Goal: Task Accomplishment & Management: Use online tool/utility

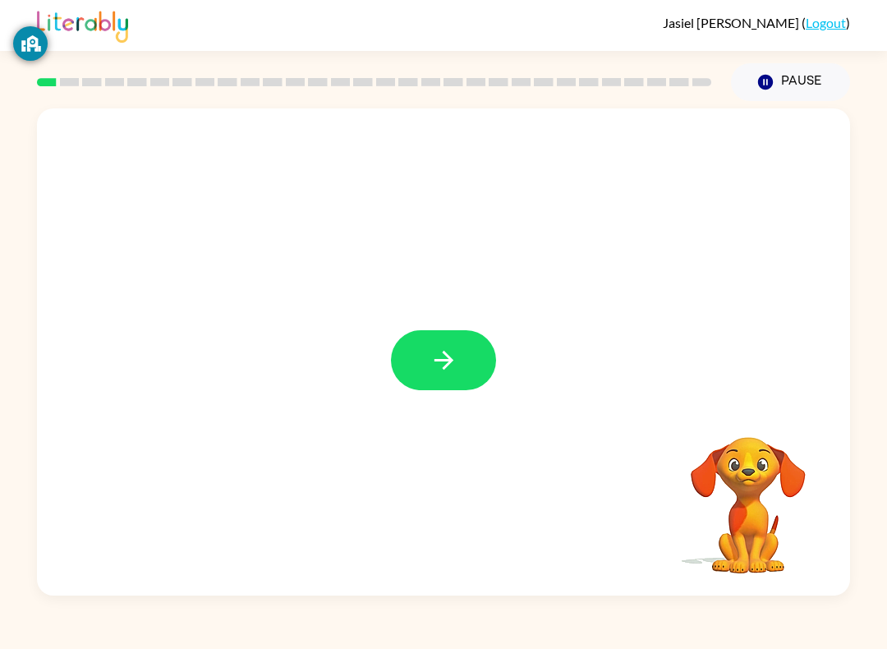
click at [459, 377] on button "button" at bounding box center [443, 360] width 105 height 60
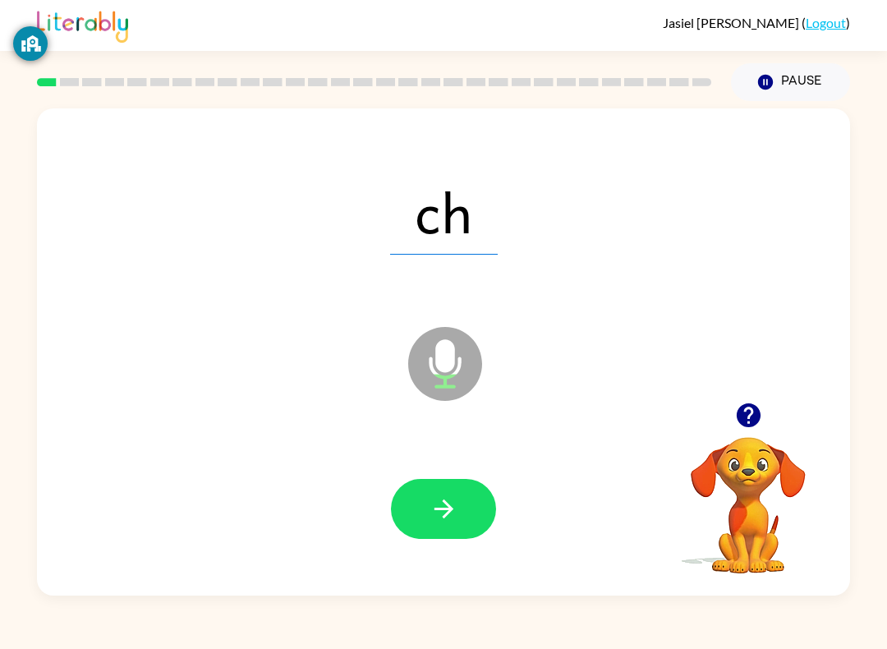
click at [460, 495] on button "button" at bounding box center [443, 509] width 105 height 60
click at [457, 490] on button "button" at bounding box center [443, 509] width 105 height 60
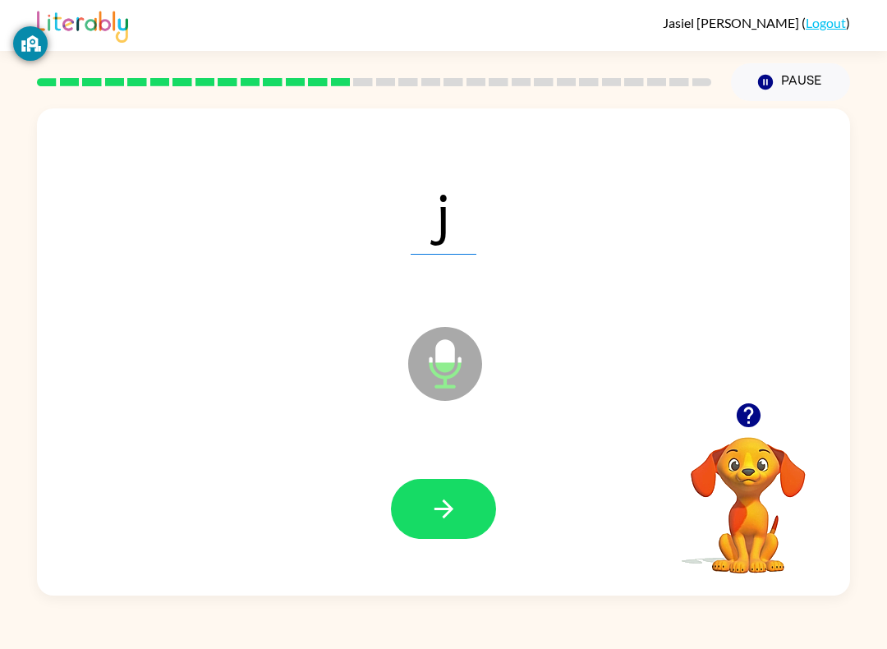
click at [885, 464] on div "j Microphone The Microphone is here when it is your turn to talk Your browser m…" at bounding box center [443, 348] width 887 height 495
click at [885, 392] on div "f Microphone The Microphone is here when it is your turn to talk Your browser m…" at bounding box center [443, 348] width 887 height 495
click at [431, 505] on icon "button" at bounding box center [444, 509] width 29 height 29
click at [747, 467] on video "Your browser must support playing .mp4 files to use Literably. Please try using…" at bounding box center [748, 494] width 164 height 164
click at [734, 473] on video "Your browser must support playing .mp4 files to use Literably. Please try using…" at bounding box center [748, 494] width 164 height 164
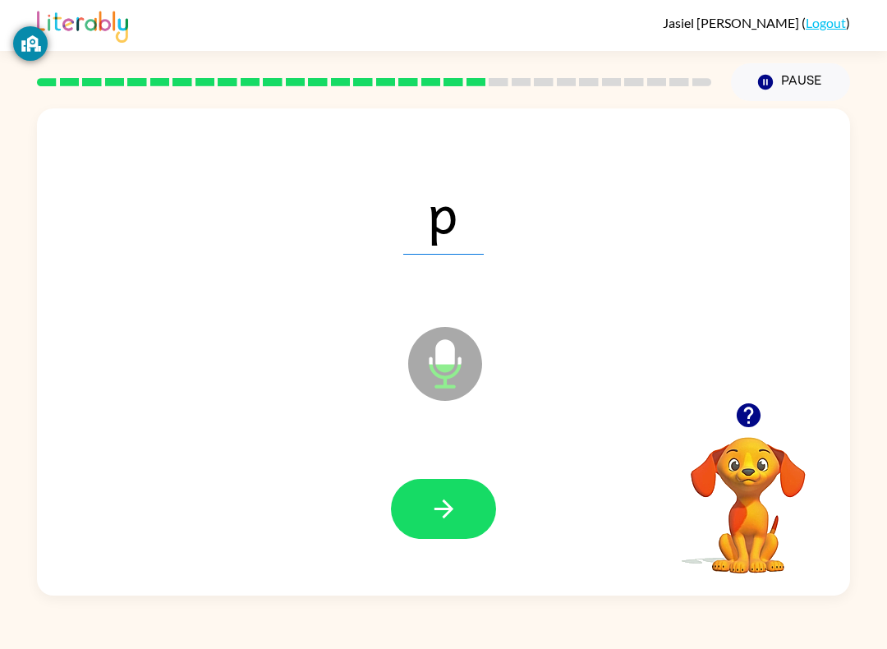
click at [418, 519] on button "button" at bounding box center [443, 509] width 105 height 60
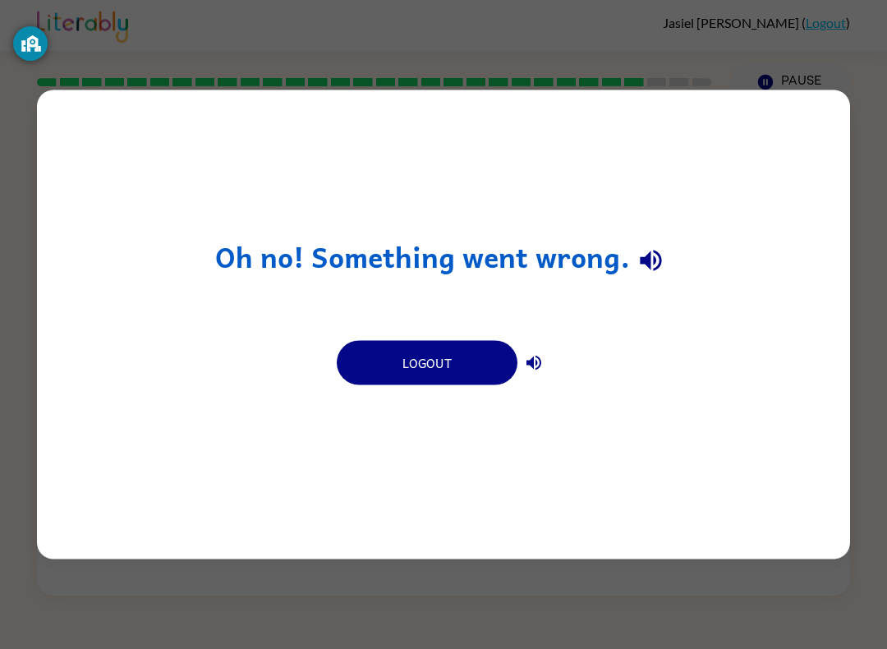
click at [755, 81] on div "Oh no! Something went wrong. Logout" at bounding box center [443, 324] width 887 height 649
click at [775, 545] on div "Oh no! Something went wrong. Logout" at bounding box center [443, 324] width 813 height 469
click at [701, 583] on div "Oh no! Something went wrong. Logout" at bounding box center [443, 324] width 887 height 649
click at [733, 550] on div "Oh no! Something went wrong. Logout" at bounding box center [443, 324] width 813 height 469
click at [885, 270] on div "Oh no! Something went wrong. Logout" at bounding box center [443, 324] width 887 height 649
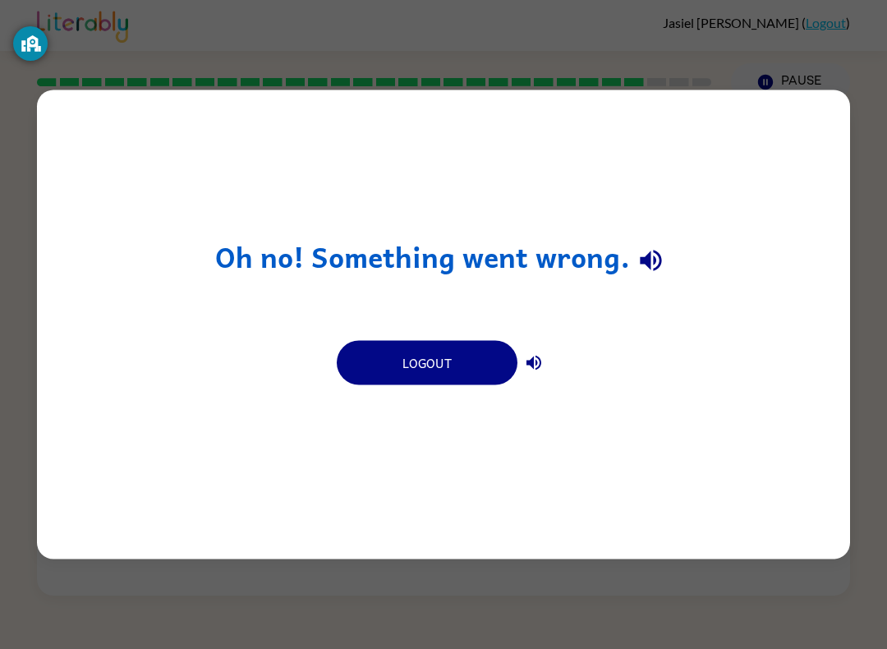
click at [462, 367] on button "Logout" at bounding box center [427, 363] width 181 height 44
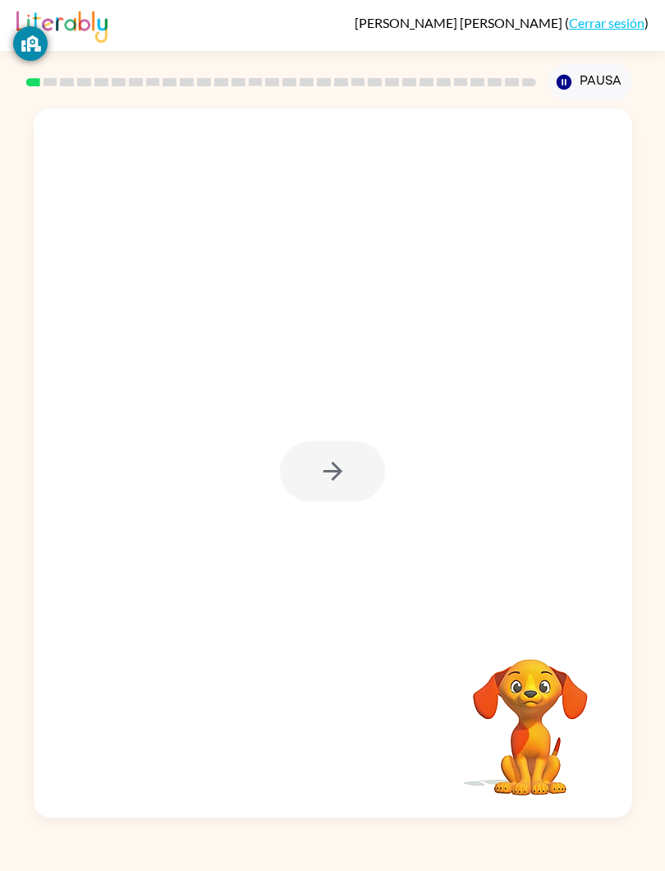
click at [564, 754] on video "Tu navegador debe admitir la reproducción de archivos .mp4 para usar Literably.…" at bounding box center [531, 715] width 164 height 164
click at [361, 472] on div at bounding box center [332, 471] width 105 height 60
click at [365, 479] on button "button" at bounding box center [332, 471] width 105 height 60
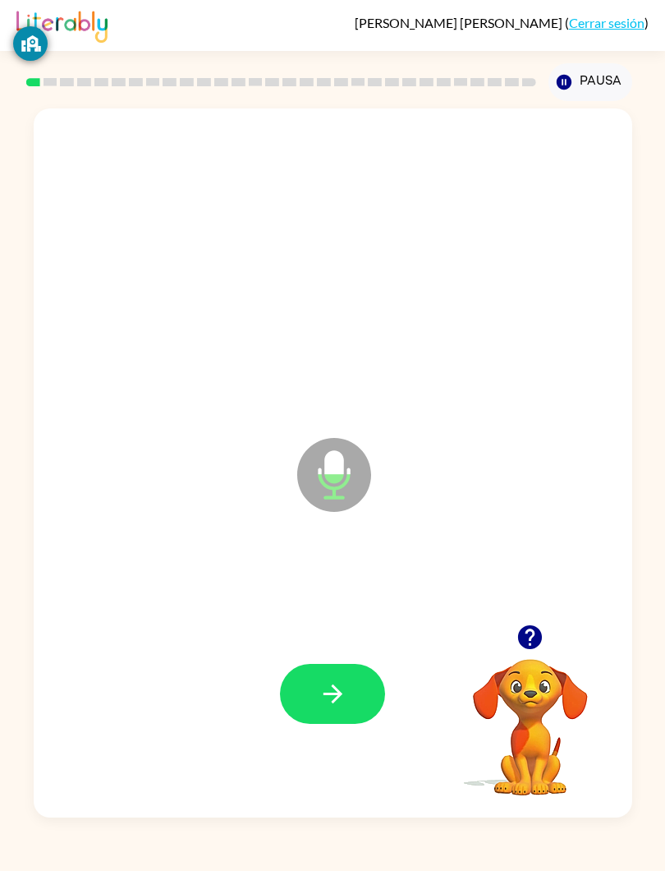
click at [366, 684] on button "button" at bounding box center [332, 694] width 105 height 60
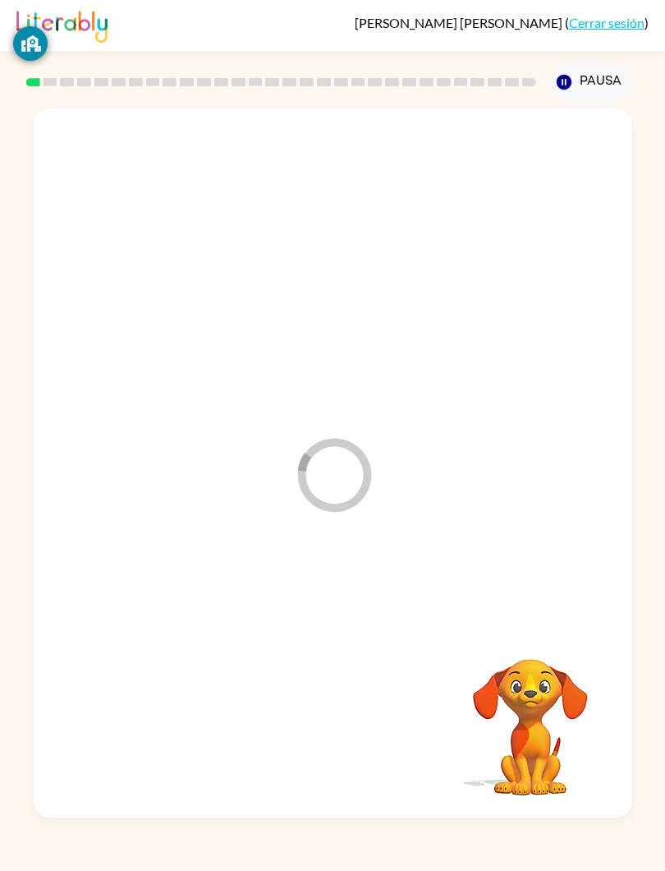
click at [366, 683] on div at bounding box center [333, 694] width 566 height 214
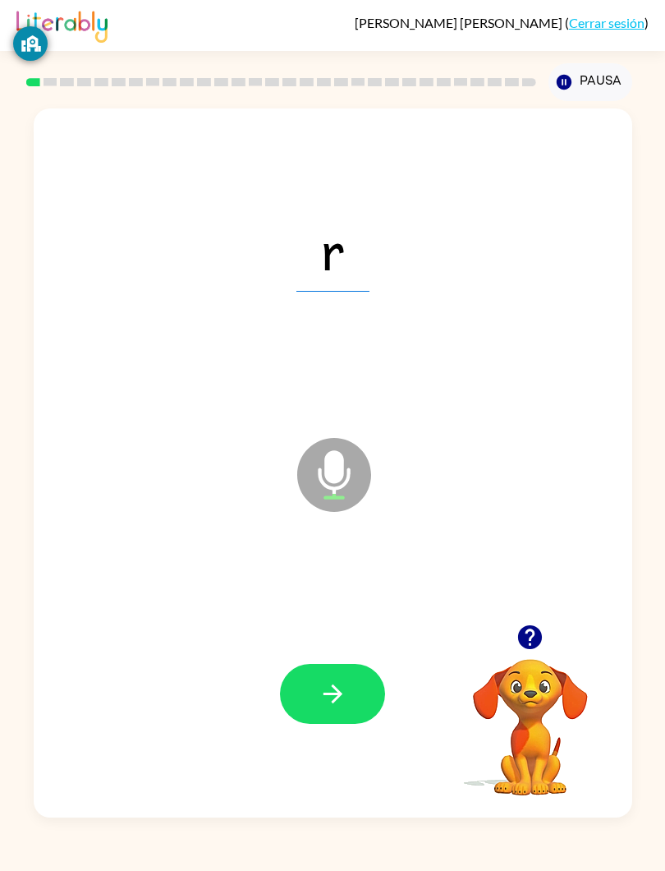
click at [546, 624] on button "button" at bounding box center [530, 637] width 42 height 42
click at [548, 626] on div at bounding box center [333, 694] width 566 height 214
click at [382, 707] on button "button" at bounding box center [332, 694] width 105 height 60
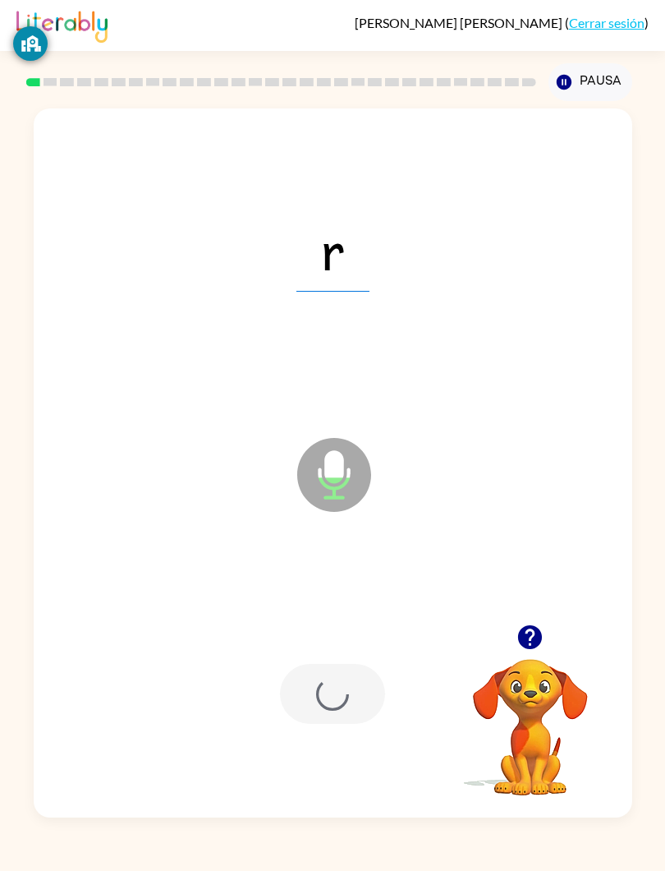
click at [384, 710] on div at bounding box center [332, 694] width 105 height 60
click at [390, 696] on div at bounding box center [333, 694] width 566 height 214
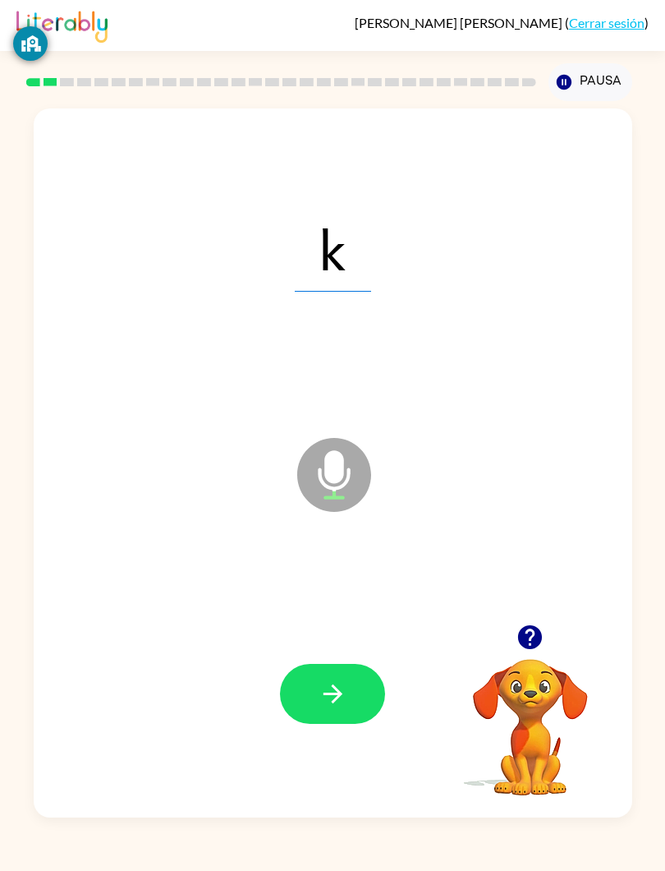
click at [346, 701] on icon "button" at bounding box center [333, 693] width 29 height 29
click at [368, 692] on button "button" at bounding box center [332, 694] width 105 height 60
click at [368, 692] on div at bounding box center [332, 694] width 105 height 60
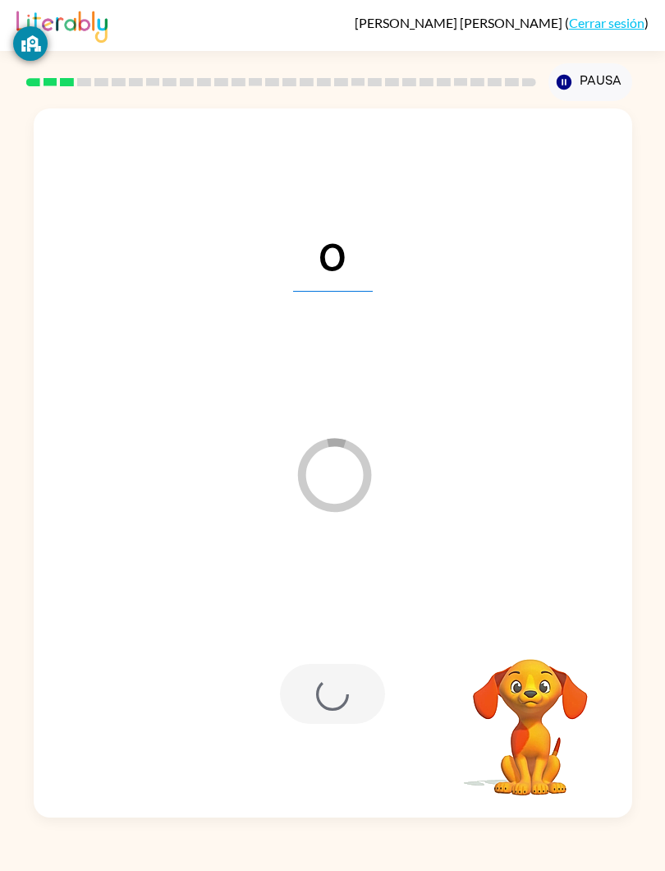
click at [354, 689] on div at bounding box center [332, 694] width 105 height 60
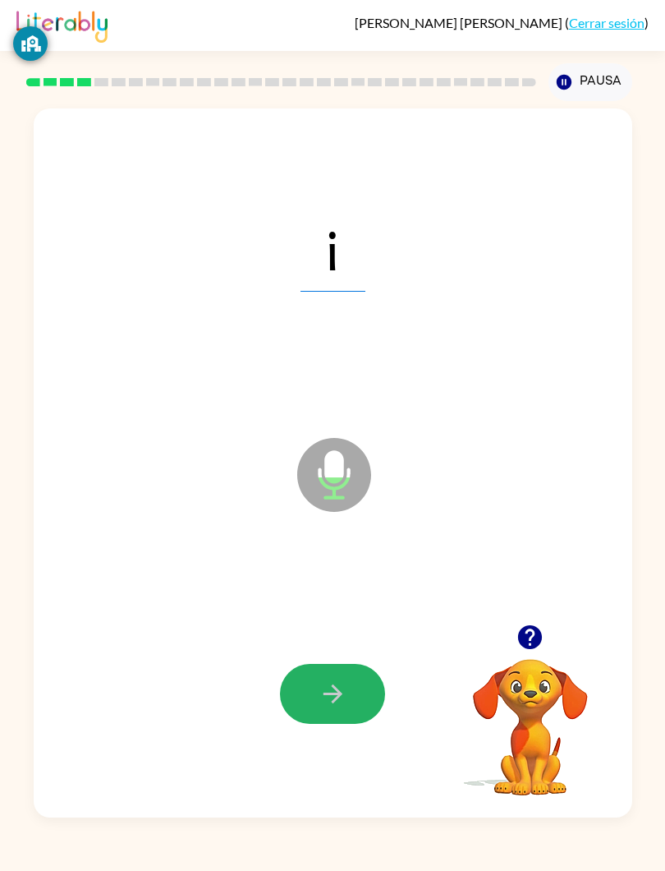
click at [294, 705] on button "button" at bounding box center [332, 694] width 105 height 60
click at [557, 720] on video "Tu navegador debe admitir la reproducción de archivos .mp4 para usar Literably.…" at bounding box center [531, 715] width 164 height 164
click at [334, 698] on icon "button" at bounding box center [333, 693] width 29 height 29
click at [329, 688] on div at bounding box center [332, 694] width 105 height 60
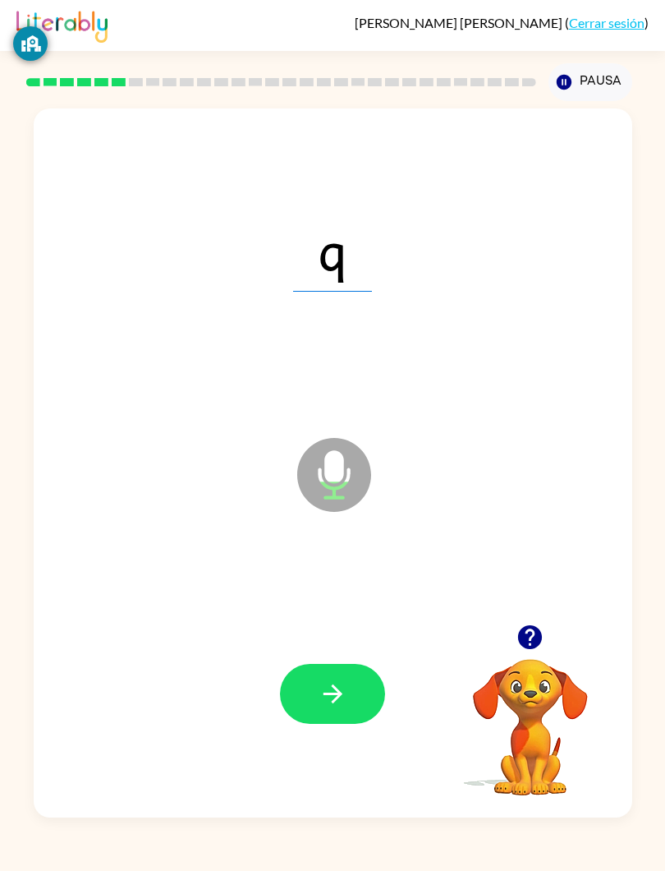
click at [364, 683] on button "button" at bounding box center [332, 694] width 105 height 60
click at [363, 682] on div at bounding box center [332, 694] width 105 height 60
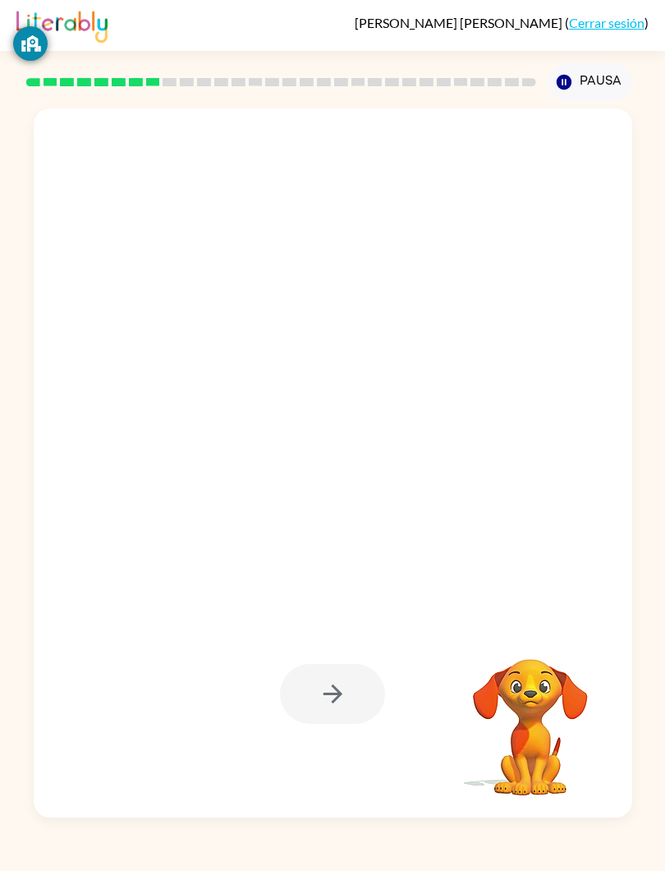
click at [389, 689] on div at bounding box center [333, 694] width 566 height 214
click at [388, 689] on div at bounding box center [333, 694] width 566 height 214
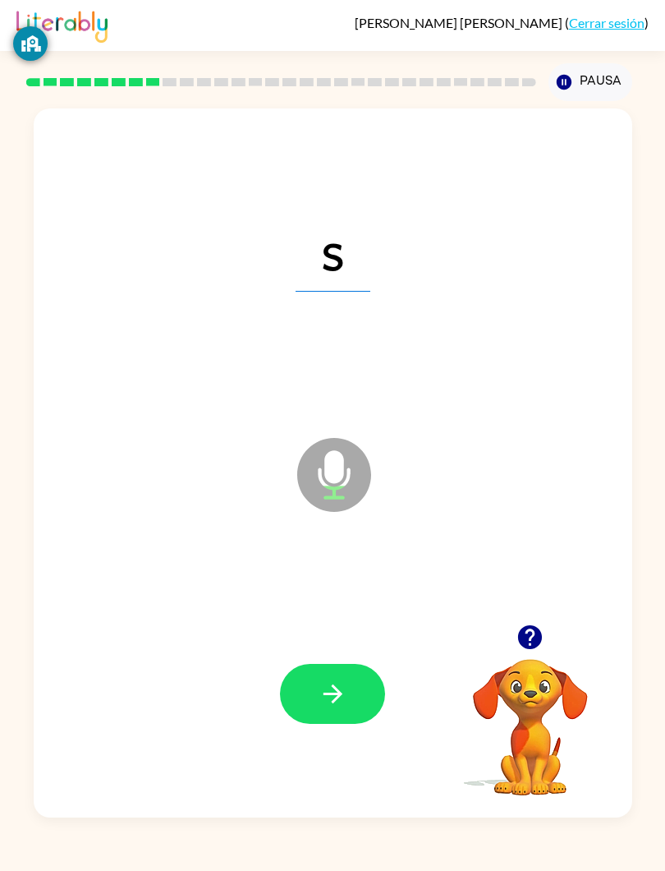
click at [365, 689] on button "button" at bounding box center [332, 694] width 105 height 60
click at [356, 703] on button "button" at bounding box center [332, 694] width 105 height 60
click at [340, 723] on button "button" at bounding box center [332, 694] width 105 height 60
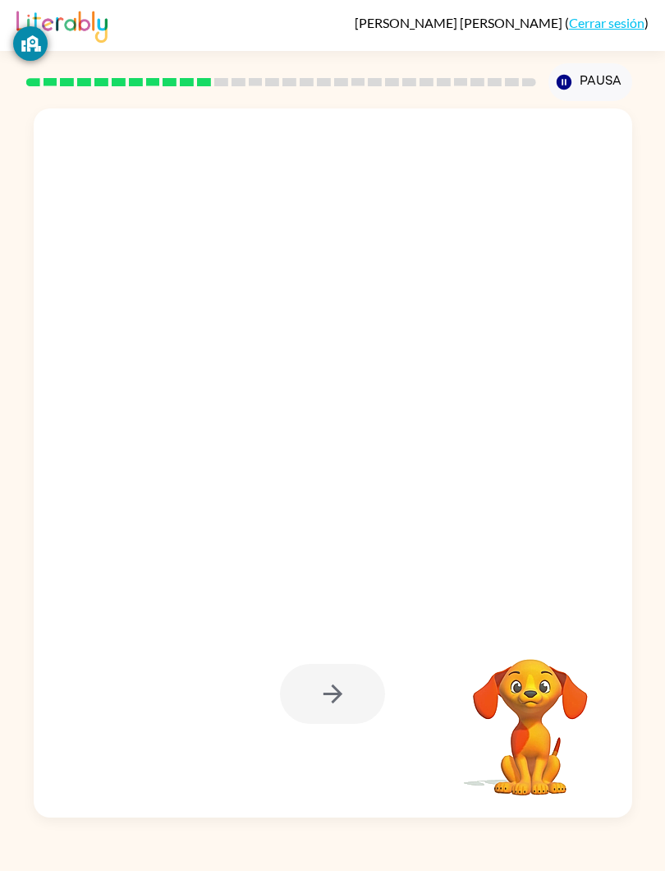
click at [652, 849] on div "[PERSON_NAME] ( Cerrar sesión ) Pausa Pausa Tu navegador debe admitir la reprod…" at bounding box center [332, 435] width 665 height 871
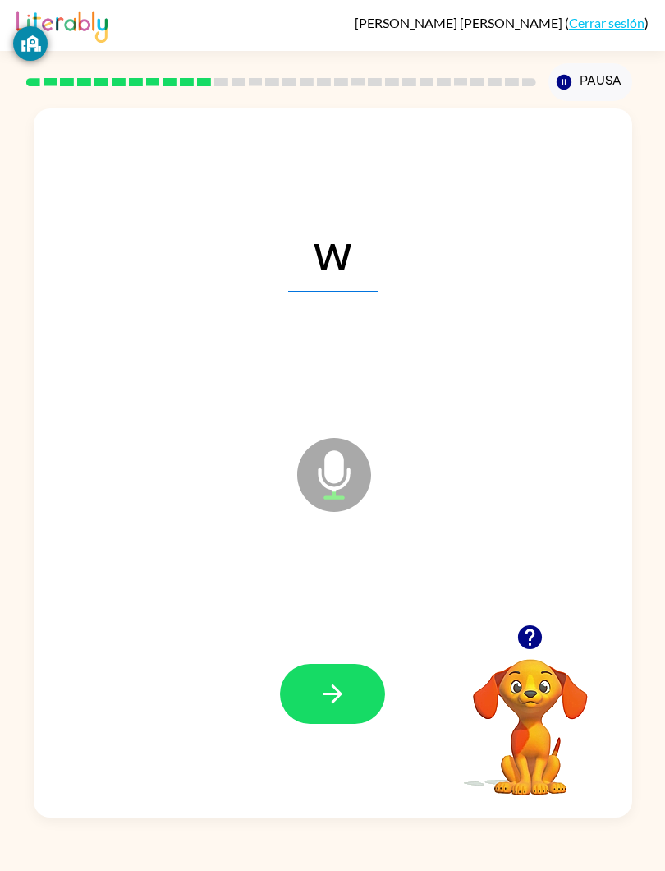
click at [661, 820] on div "[PERSON_NAME] ( Cerrar sesión ) Pausa Pausa w Micrófono El micrófono está aquí …" at bounding box center [332, 435] width 665 height 871
click at [0, 574] on div "w Micrófono El micrófono está aquí para cuando sea tu turno de hablar Tu navega…" at bounding box center [332, 459] width 665 height 716
click at [333, 711] on button "button" at bounding box center [332, 694] width 105 height 60
click at [358, 708] on div at bounding box center [332, 694] width 105 height 60
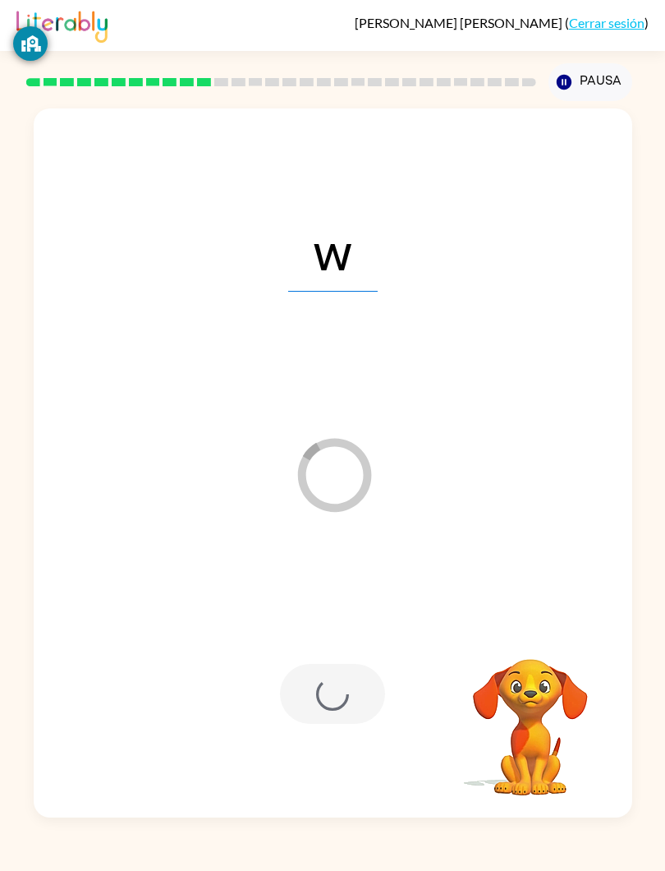
click at [357, 708] on div at bounding box center [332, 694] width 105 height 60
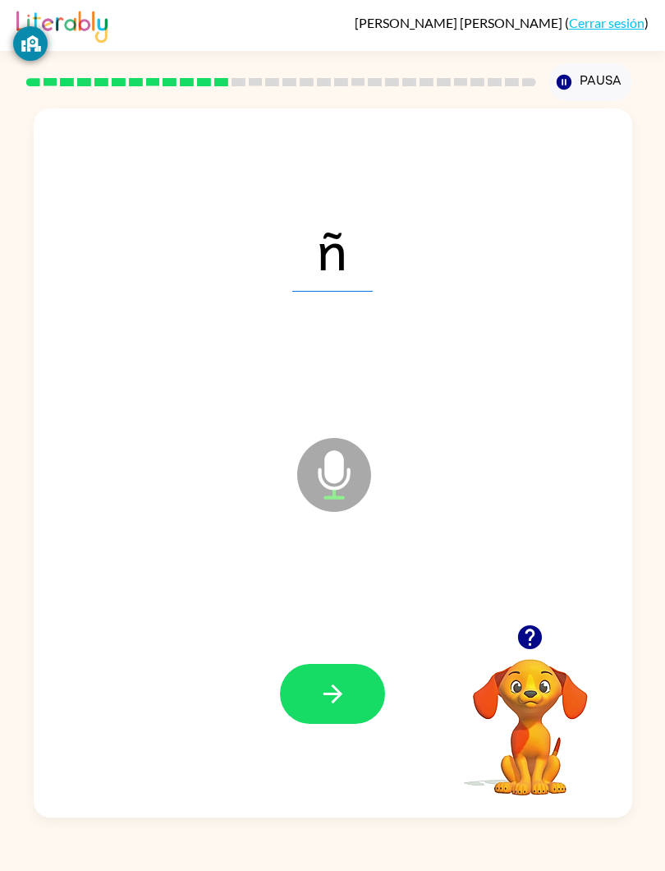
click at [367, 713] on button "button" at bounding box center [332, 694] width 105 height 60
click at [367, 712] on div at bounding box center [332, 694] width 105 height 60
click at [383, 692] on button "button" at bounding box center [332, 694] width 105 height 60
click at [310, 699] on button "button" at bounding box center [332, 694] width 105 height 60
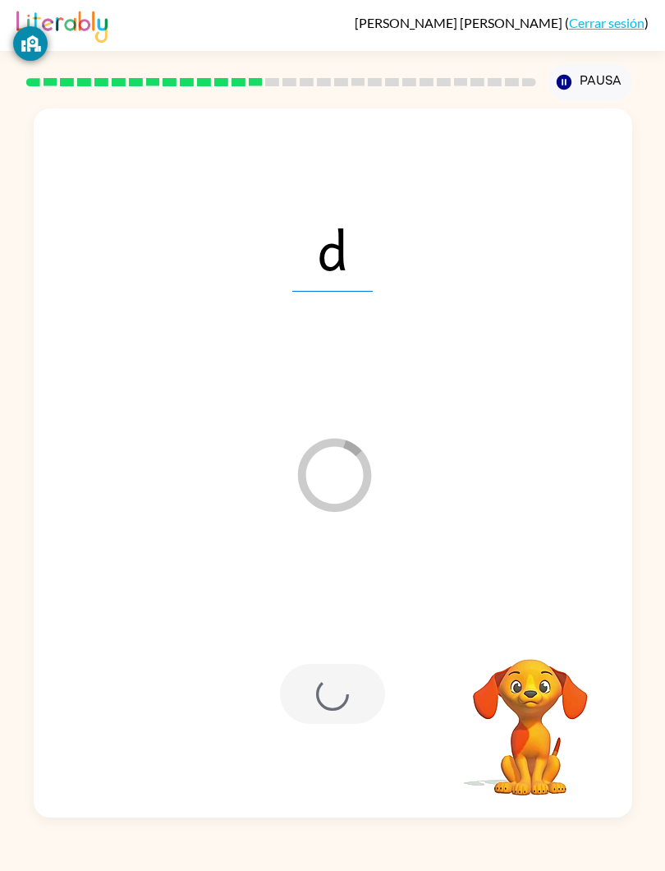
click at [371, 726] on div at bounding box center [333, 694] width 566 height 214
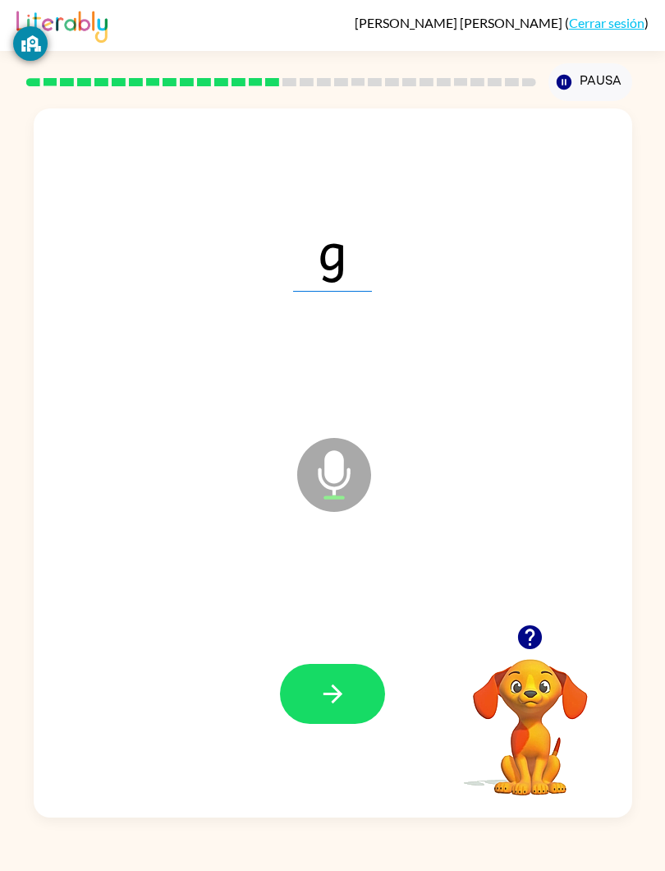
click at [30, 760] on div "g Micrófono El micrófono está aquí para cuando sea tu turno de hablar Tu navega…" at bounding box center [332, 459] width 665 height 716
click at [182, 794] on div at bounding box center [333, 694] width 566 height 214
click at [383, 698] on button "button" at bounding box center [332, 694] width 105 height 60
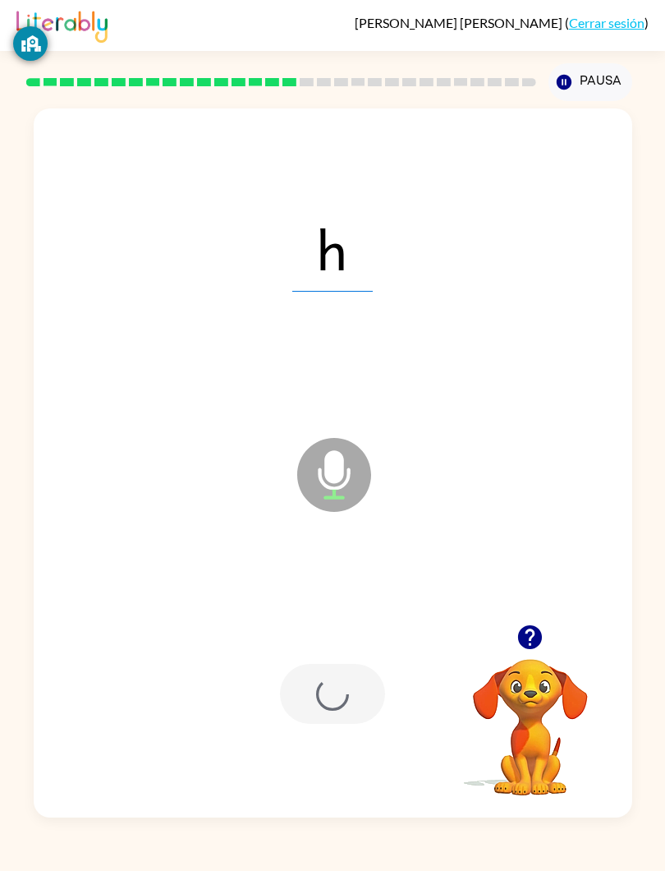
click at [390, 698] on div at bounding box center [333, 694] width 566 height 214
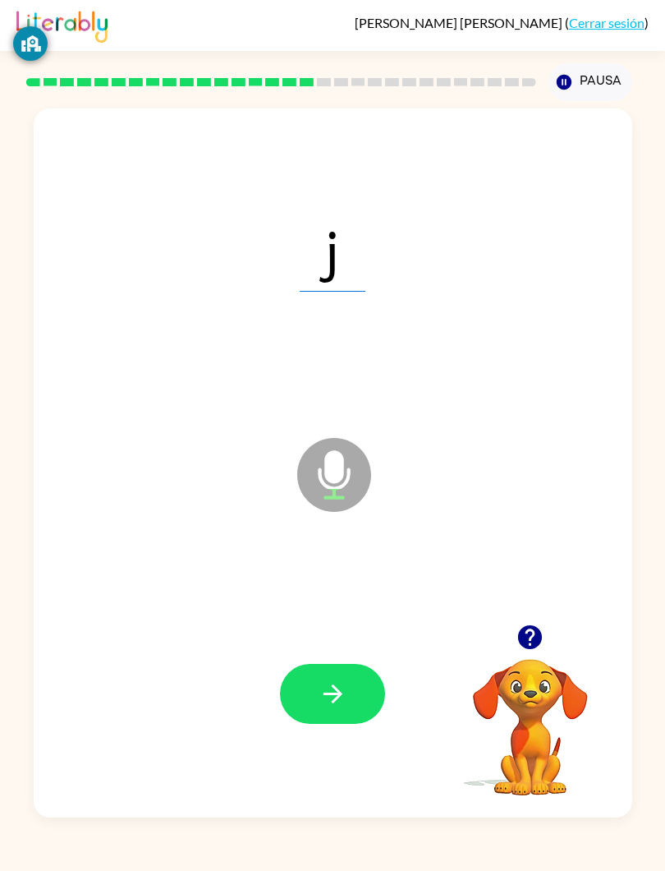
click at [366, 677] on button "button" at bounding box center [332, 694] width 105 height 60
click at [366, 676] on div at bounding box center [332, 694] width 105 height 60
click at [366, 720] on button "button" at bounding box center [332, 694] width 105 height 60
click at [367, 723] on div at bounding box center [332, 694] width 105 height 60
click at [350, 697] on button "button" at bounding box center [332, 694] width 105 height 60
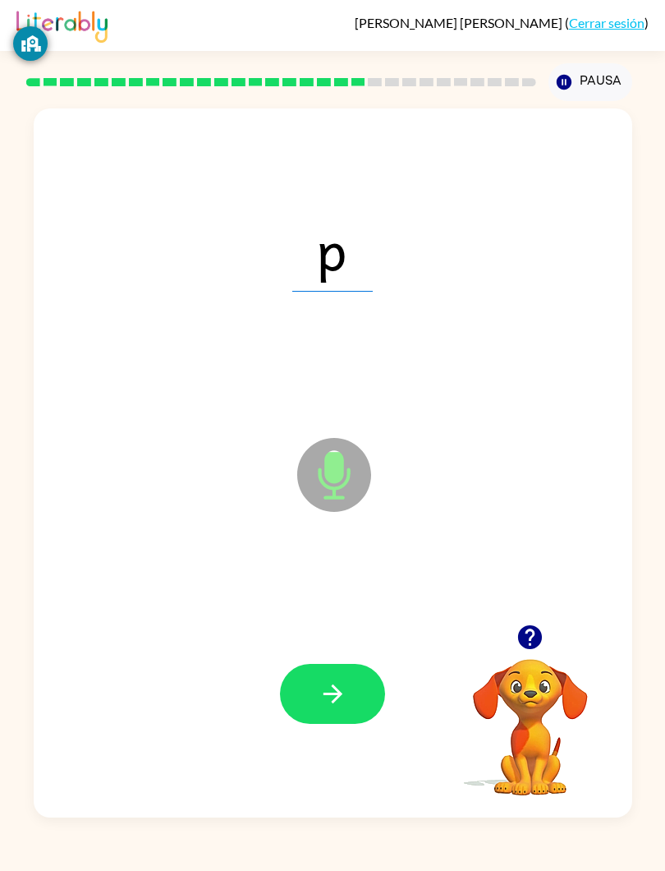
click at [327, 711] on button "button" at bounding box center [332, 694] width 105 height 60
click at [381, 682] on button "button" at bounding box center [332, 694] width 105 height 60
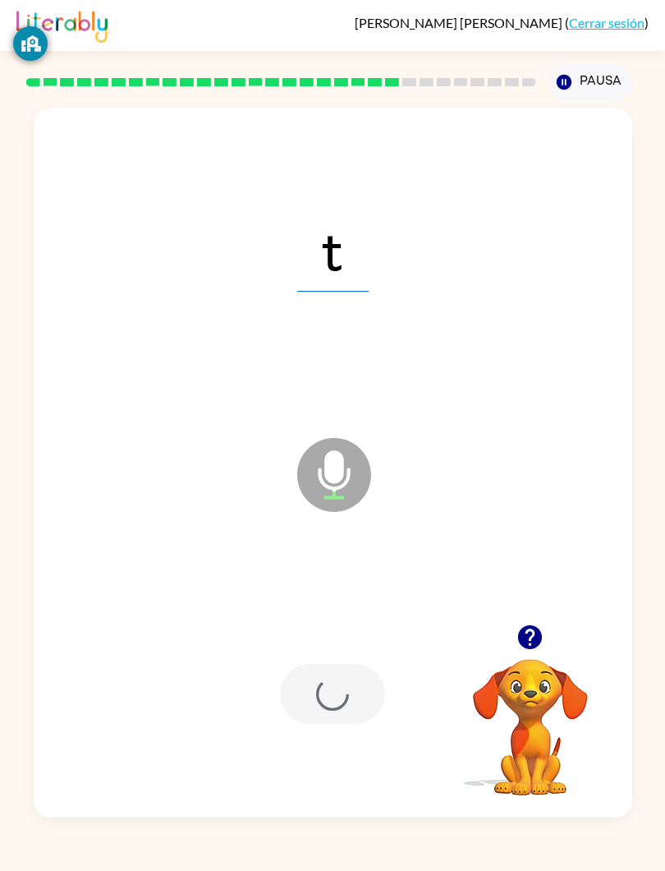
click at [380, 681] on div at bounding box center [332, 694] width 105 height 60
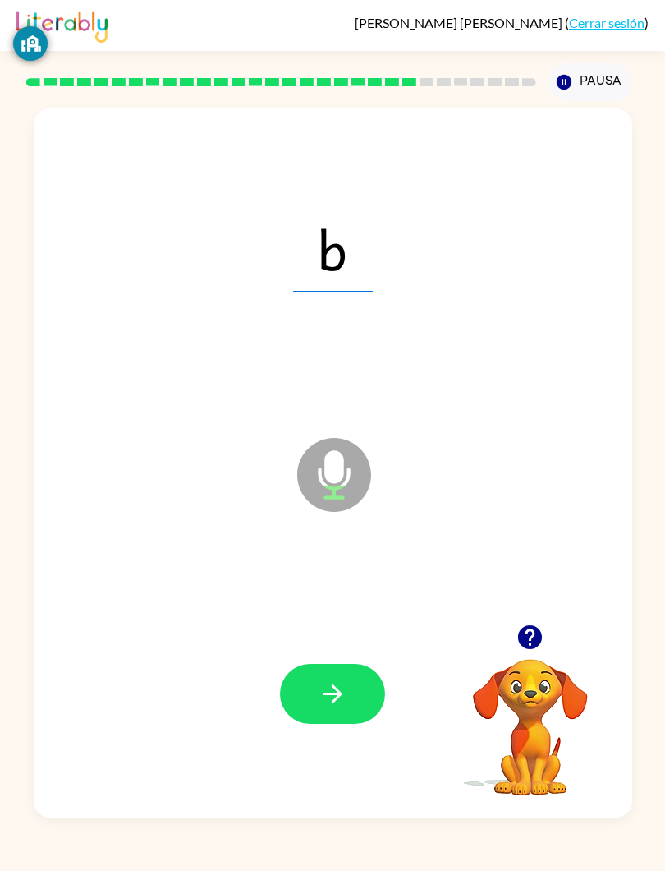
click at [378, 701] on button "button" at bounding box center [332, 694] width 105 height 60
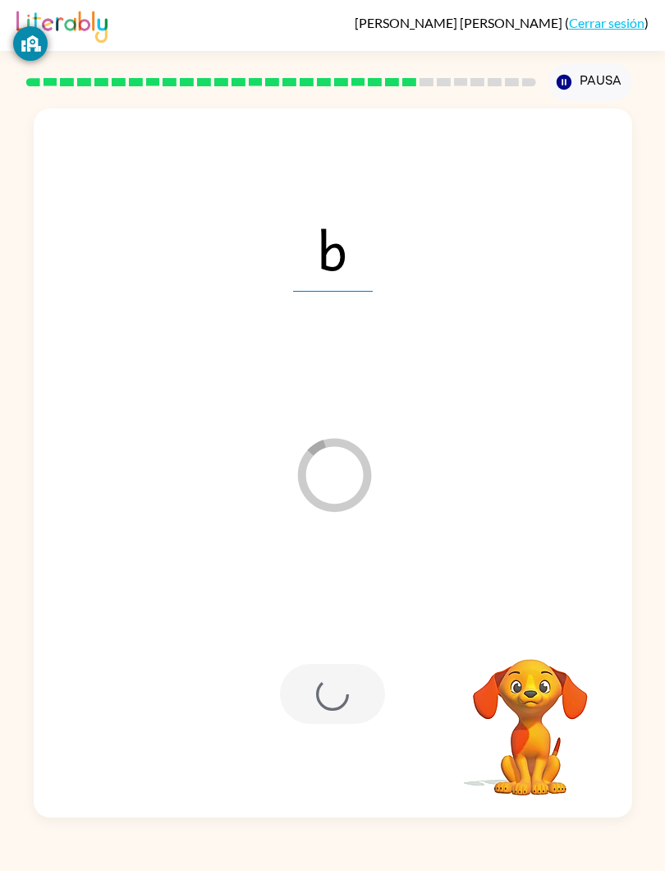
click at [377, 698] on div at bounding box center [332, 694] width 105 height 60
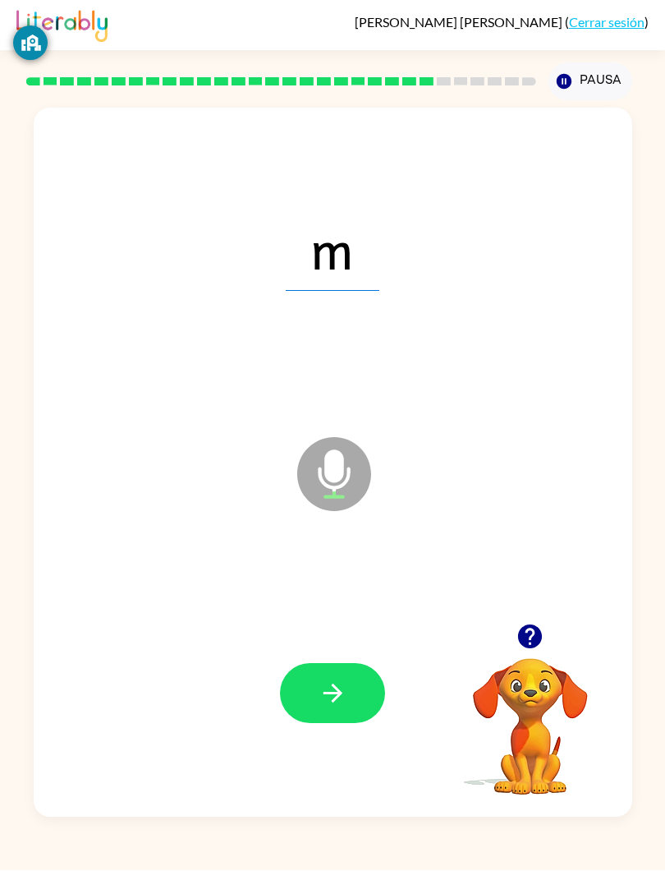
click at [363, 707] on button "button" at bounding box center [332, 694] width 105 height 60
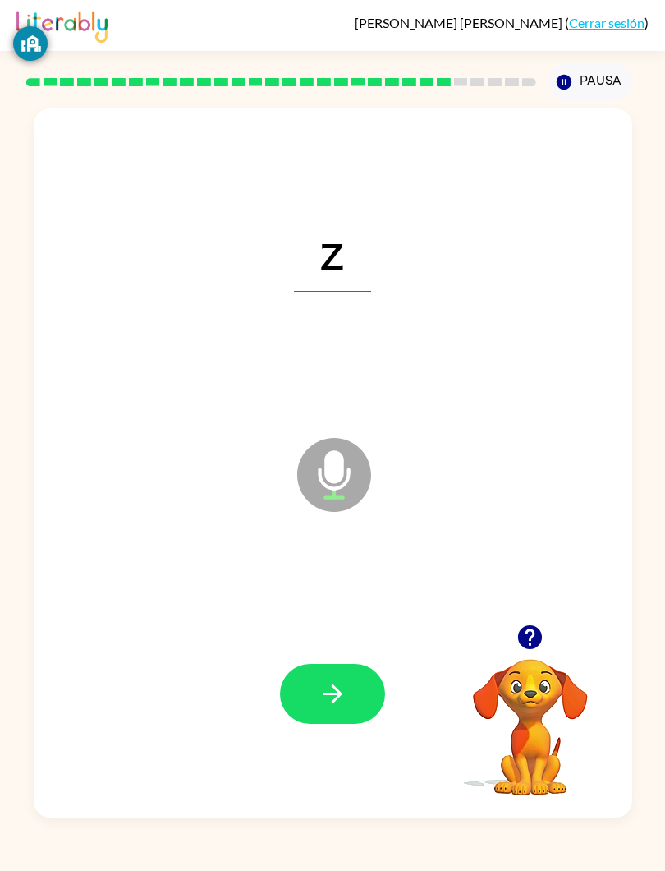
click at [393, 691] on div at bounding box center [333, 694] width 566 height 214
click at [393, 690] on div at bounding box center [333, 694] width 566 height 214
click at [375, 713] on button "button" at bounding box center [332, 694] width 105 height 60
click at [374, 713] on div at bounding box center [332, 694] width 105 height 60
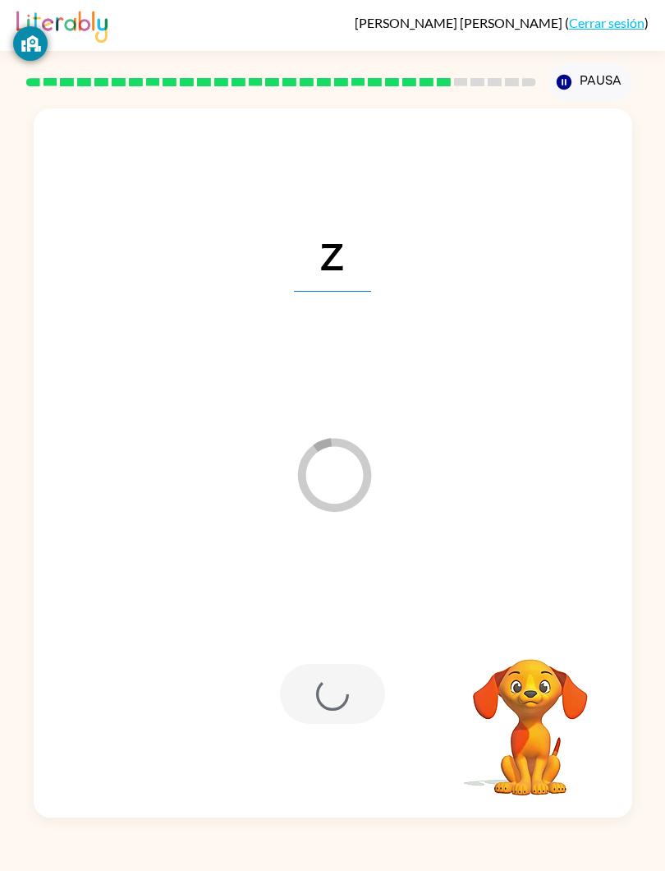
click at [377, 688] on div at bounding box center [332, 694] width 105 height 60
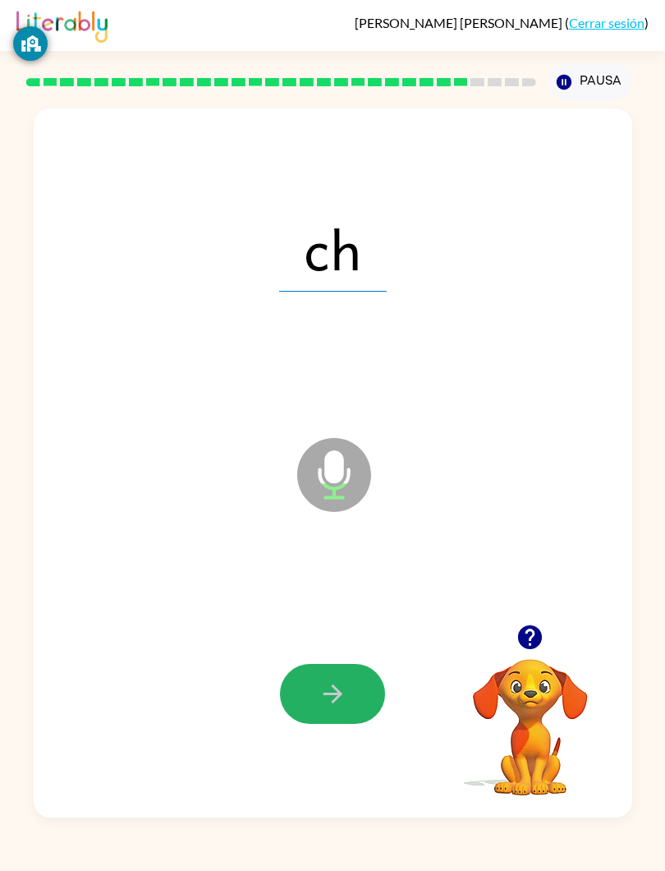
click at [402, 683] on div at bounding box center [333, 694] width 566 height 214
click at [404, 687] on div at bounding box center [333, 694] width 566 height 214
click at [384, 688] on button "button" at bounding box center [332, 694] width 105 height 60
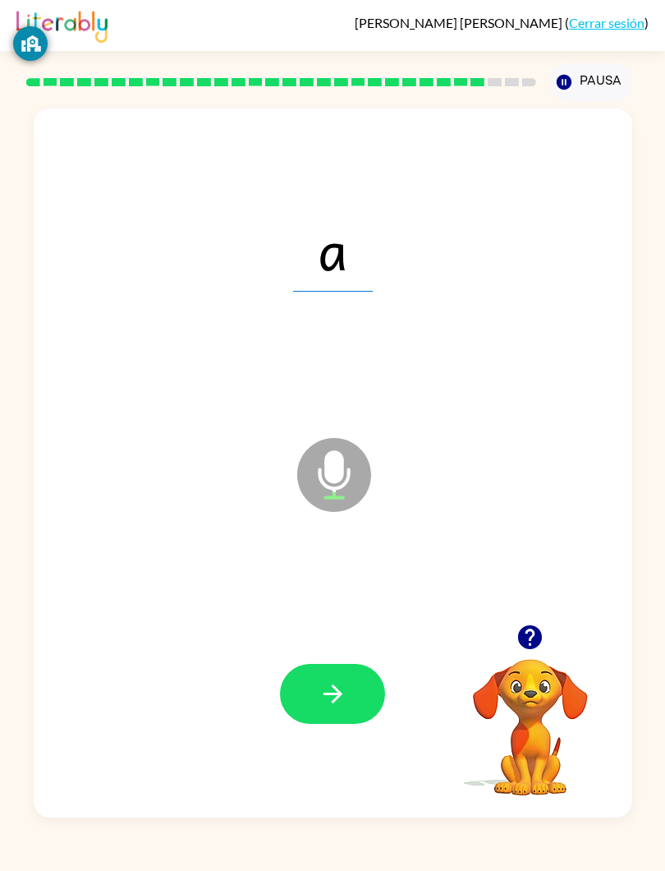
click at [663, 865] on div "[PERSON_NAME] ( Cerrar sesión ) Pausa Pausa a Micrófono El micrófono está aquí …" at bounding box center [332, 435] width 665 height 871
click at [384, 697] on button "button" at bounding box center [332, 694] width 105 height 60
click at [391, 704] on div at bounding box center [333, 694] width 566 height 214
click at [379, 709] on button "button" at bounding box center [332, 694] width 105 height 60
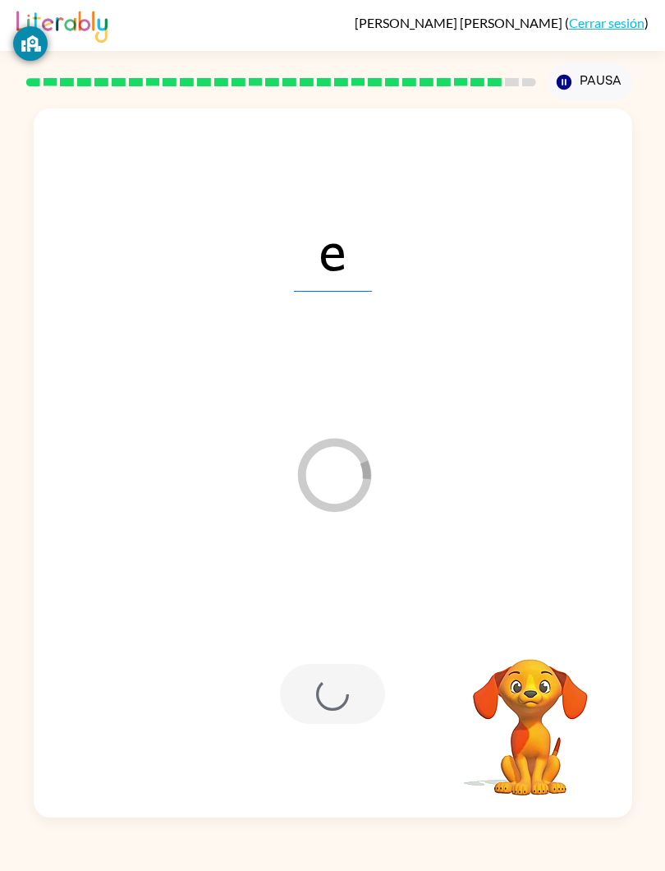
click at [373, 717] on div at bounding box center [332, 694] width 105 height 60
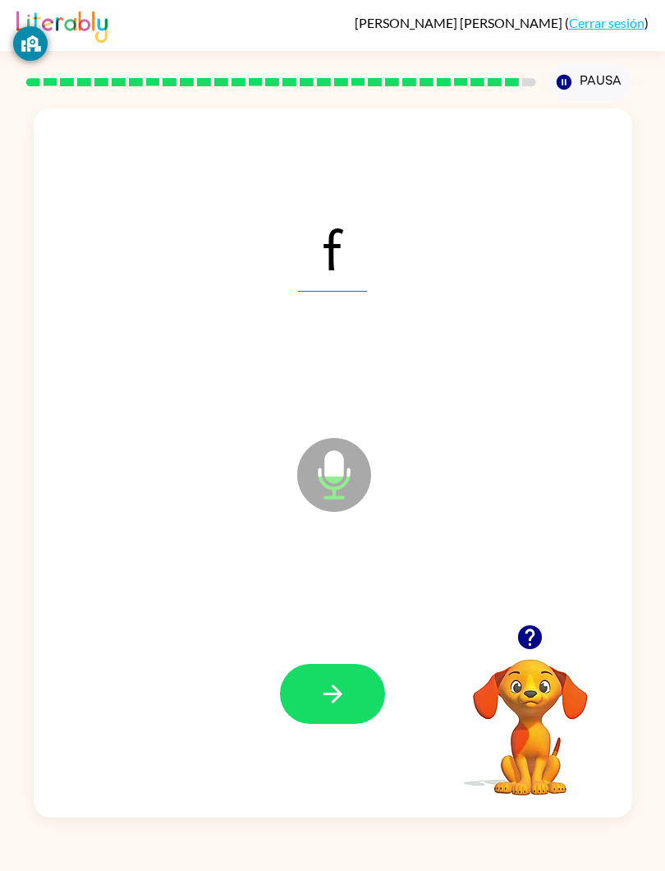
click at [357, 689] on button "button" at bounding box center [332, 694] width 105 height 60
